Goal: Information Seeking & Learning: Learn about a topic

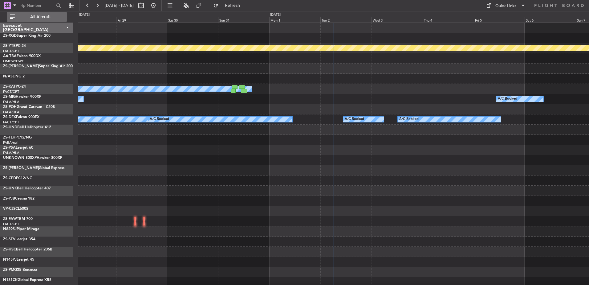
click at [50, 17] on span "All Aircraft" at bounding box center [40, 17] width 49 height 4
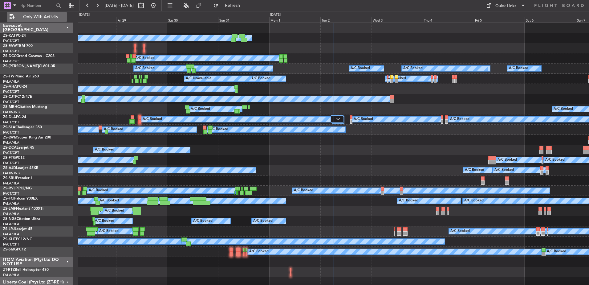
click at [50, 17] on span "Only With Activity" at bounding box center [40, 17] width 49 height 4
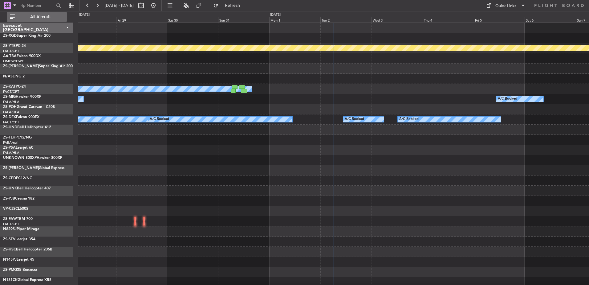
click at [49, 16] on span "All Aircraft" at bounding box center [40, 17] width 49 height 4
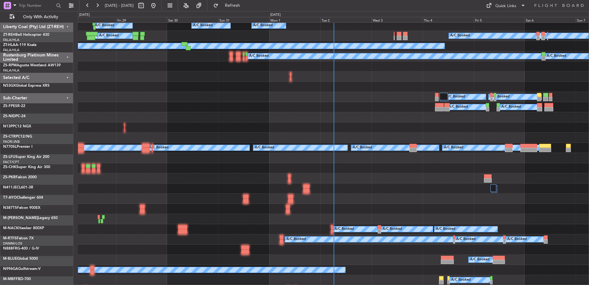
scroll to position [132, 0]
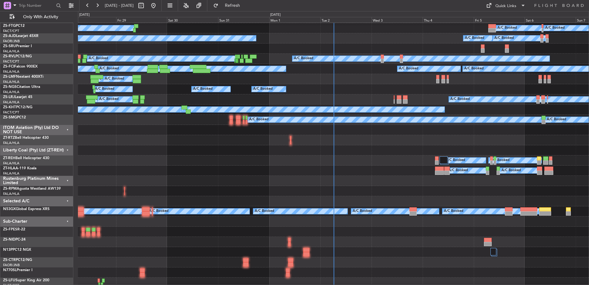
click at [68, 220] on div "Sub-Charter" at bounding box center [36, 221] width 73 height 10
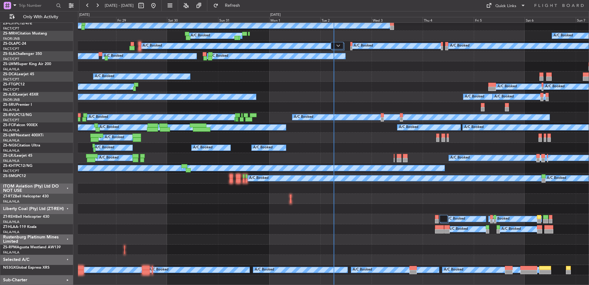
scroll to position [73, 0]
click at [68, 260] on div "Selected A/C" at bounding box center [36, 259] width 73 height 10
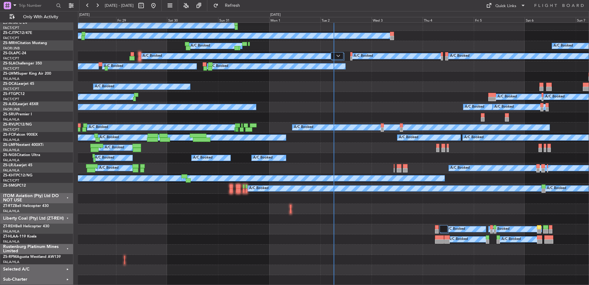
scroll to position [63, 0]
click at [67, 248] on div "Rustenburg Platinum Mines Limited" at bounding box center [36, 249] width 73 height 10
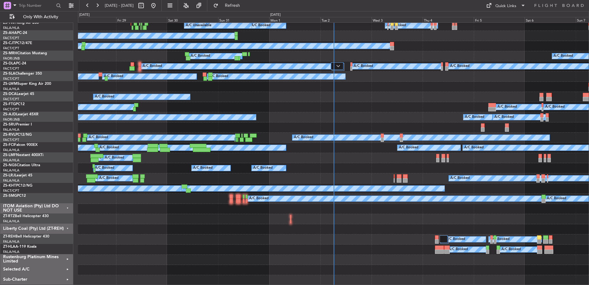
scroll to position [53, 0]
click at [68, 206] on div "ITOM Aviation (Pty) Ltd DO NOT USE" at bounding box center [36, 209] width 73 height 10
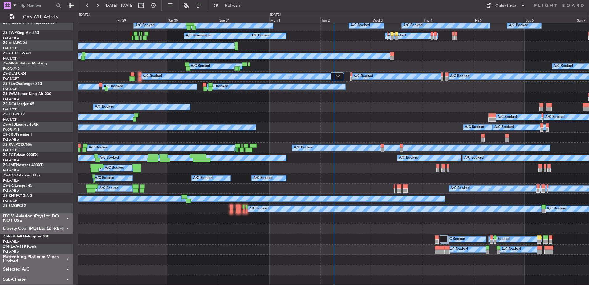
scroll to position [43, 0]
click at [67, 227] on div "Liberty Coal (Pty) Ltd (ZT-REH)" at bounding box center [36, 229] width 73 height 10
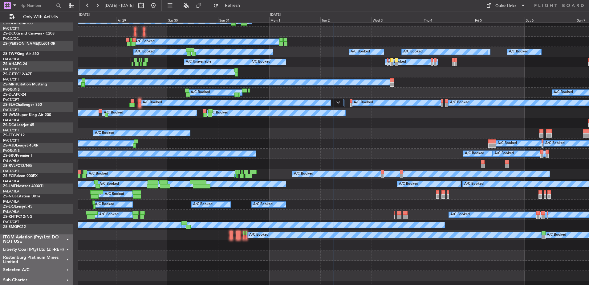
scroll to position [0, 0]
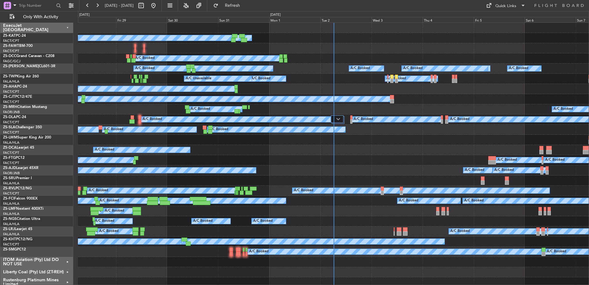
click at [68, 27] on div "ExecuJet [GEOGRAPHIC_DATA]" at bounding box center [36, 28] width 73 height 10
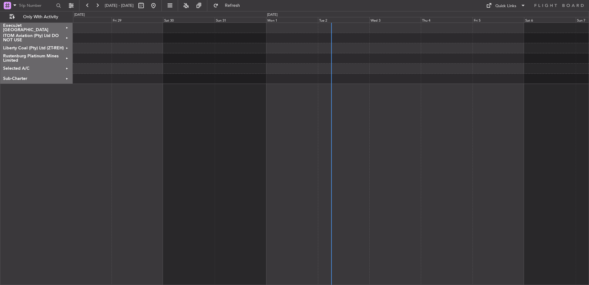
click at [67, 27] on div "ExecuJet [GEOGRAPHIC_DATA]" at bounding box center [36, 28] width 72 height 10
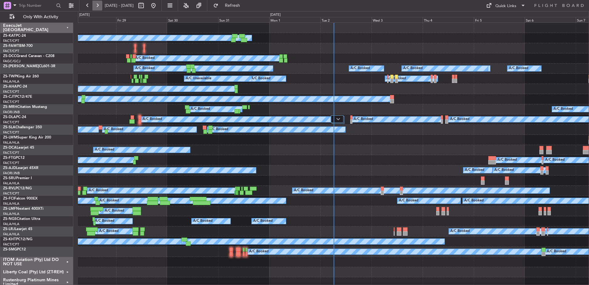
click at [100, 6] on button at bounding box center [97, 6] width 10 height 10
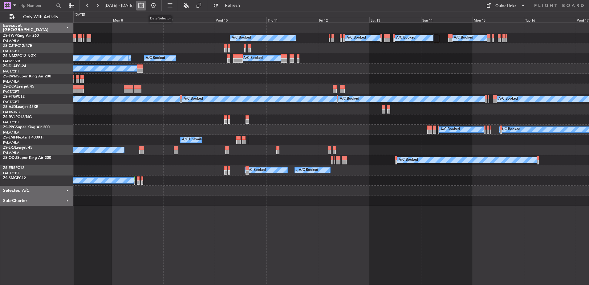
click at [146, 6] on button at bounding box center [141, 6] width 10 height 10
select select "9"
select select "2025"
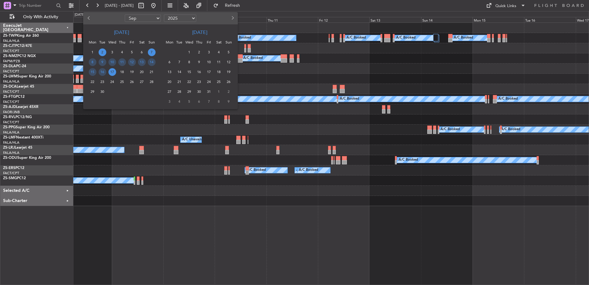
click at [102, 51] on span "2" at bounding box center [103, 52] width 8 height 8
click at [111, 52] on span "3" at bounding box center [112, 52] width 8 height 8
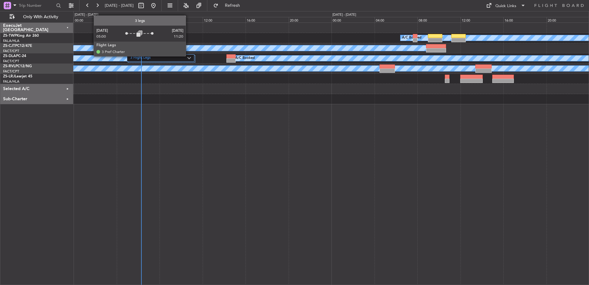
click at [188, 56] on div "3 Flight Legs" at bounding box center [160, 57] width 67 height 7
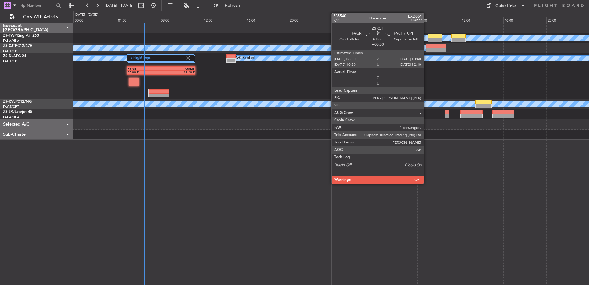
click at [430, 50] on div at bounding box center [436, 50] width 20 height 4
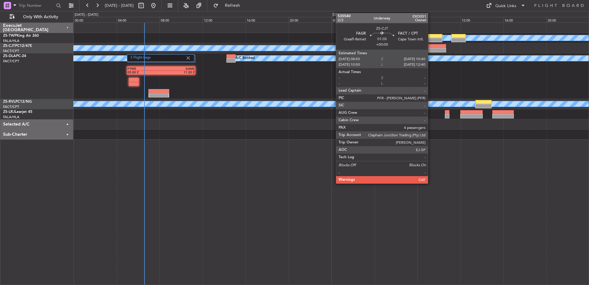
click at [430, 50] on div at bounding box center [436, 50] width 20 height 4
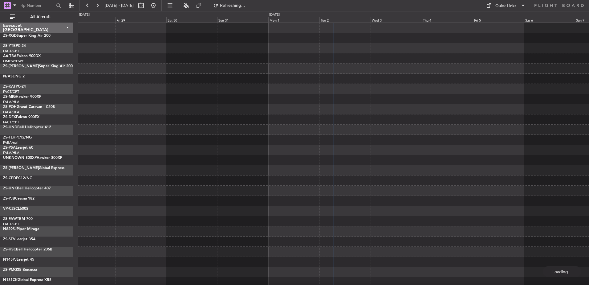
click at [342, 20] on div "Tue 2" at bounding box center [344, 20] width 51 height 6
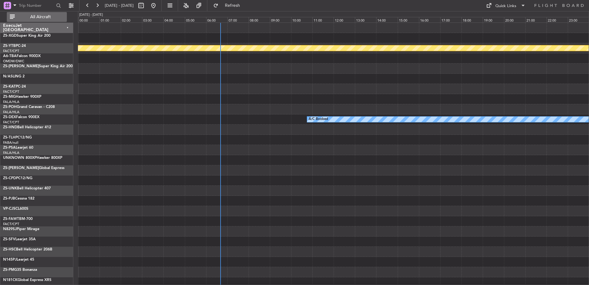
click at [64, 15] on span "All Aircraft" at bounding box center [40, 17] width 49 height 4
